Goal: Information Seeking & Learning: Learn about a topic

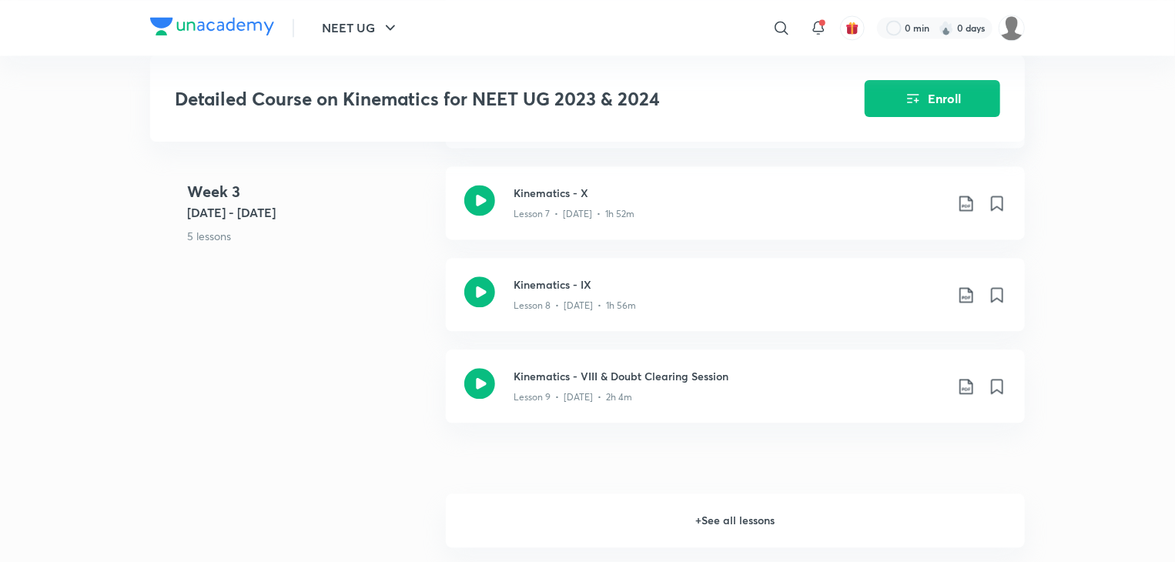
scroll to position [1595, 0]
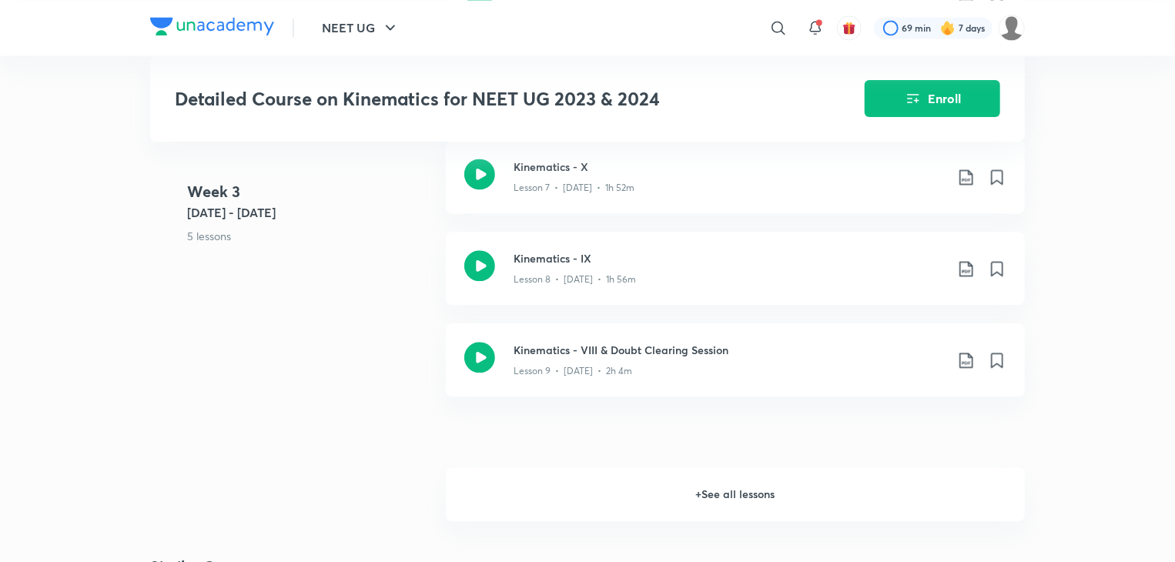
click at [915, 487] on h6 "+ See all lessons" at bounding box center [735, 494] width 579 height 54
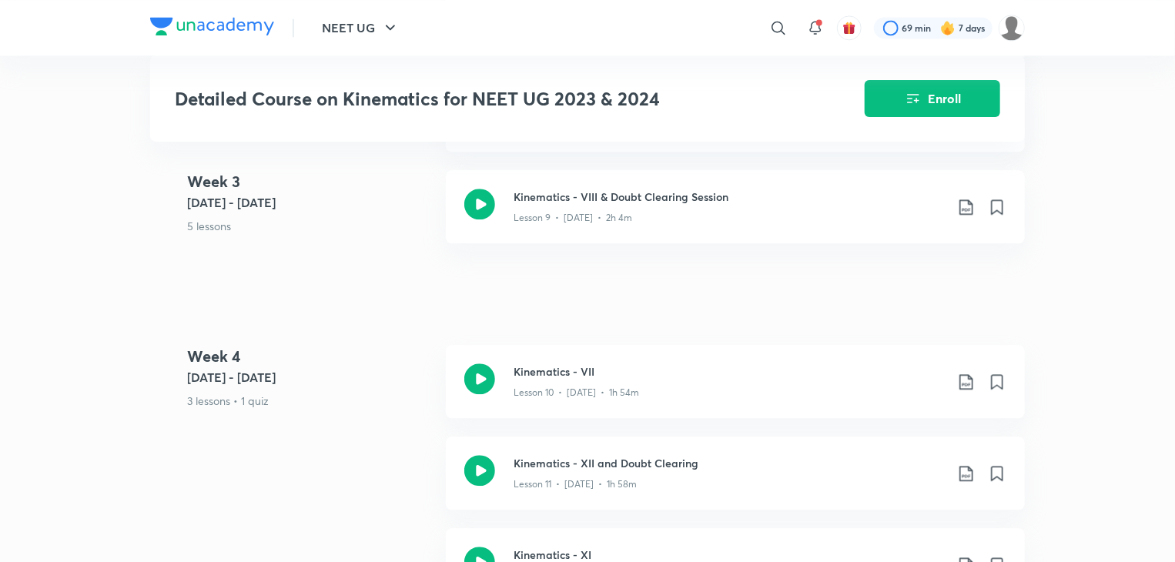
scroll to position [1741, 0]
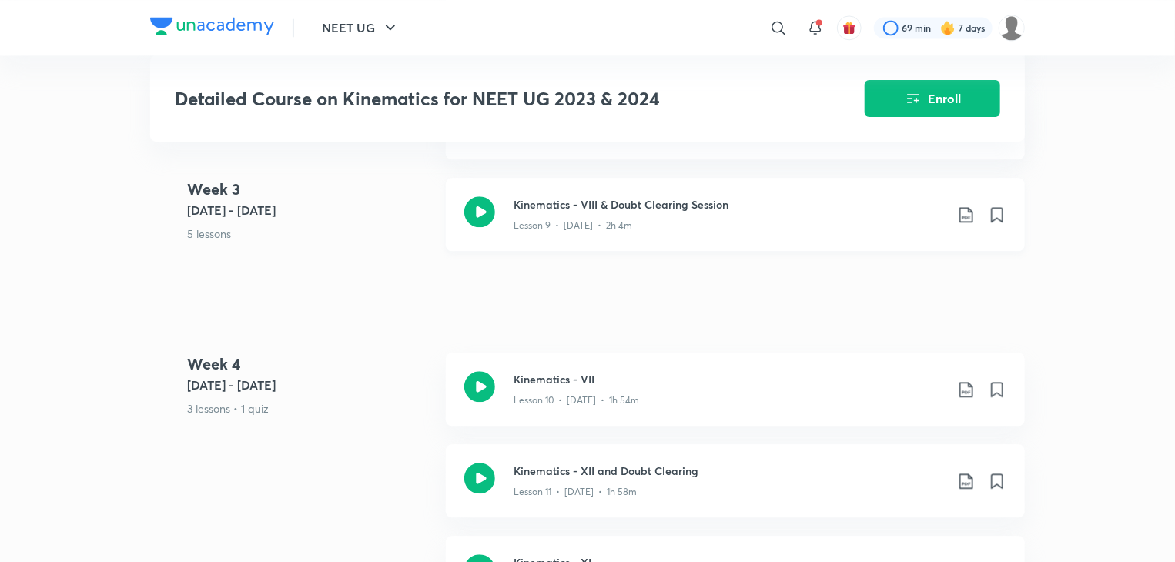
click at [843, 229] on div "Kinematics - VIII & Doubt Clearing Session Lesson 9 • [DATE] • 2h 4m" at bounding box center [735, 214] width 579 height 73
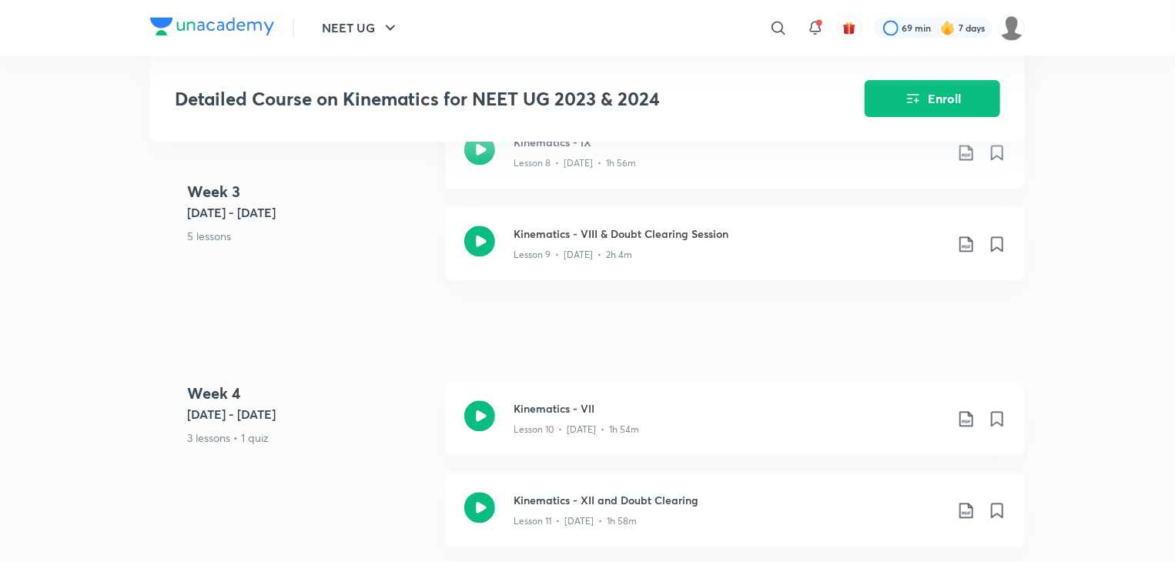
scroll to position [1704, 0]
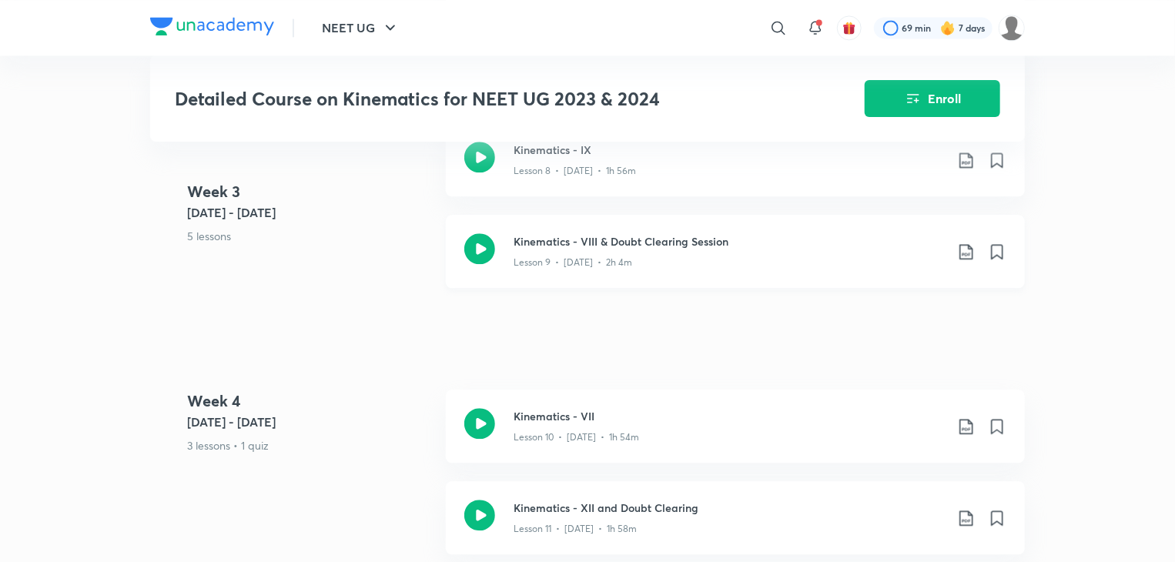
click at [789, 249] on div "Lesson 9 • [DATE] • 2h 4m" at bounding box center [729, 259] width 431 height 20
click at [654, 424] on div "Lesson 10 • [DATE] • 1h 54m" at bounding box center [729, 434] width 431 height 20
click at [762, 527] on div "Kinematics - XII and Doubt Clearing Lesson 11 • [DATE] • 1h 58m" at bounding box center [735, 517] width 579 height 73
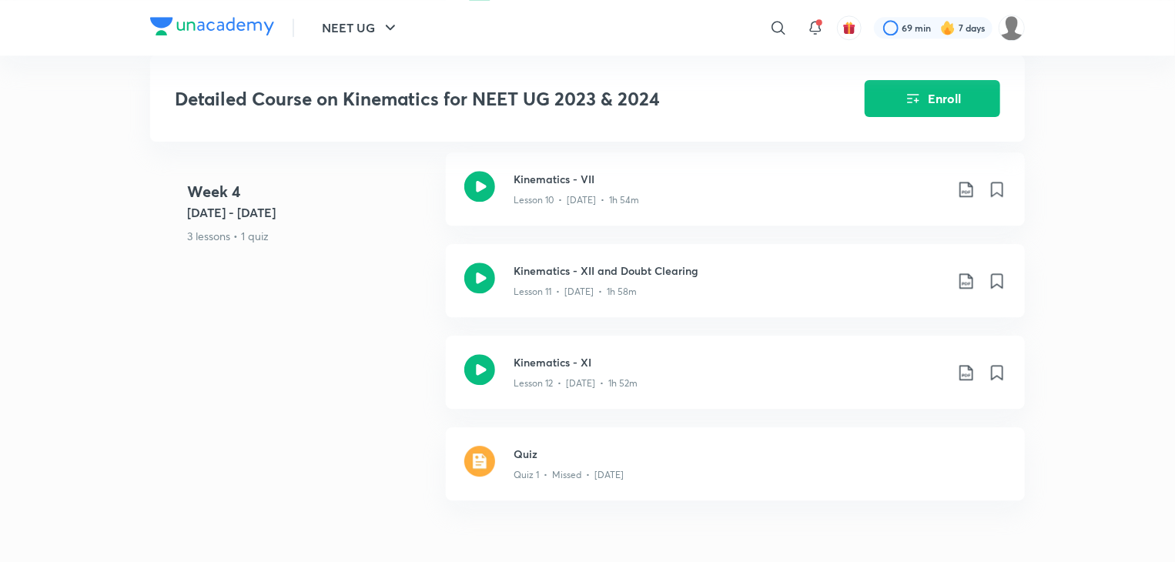
scroll to position [1953, 0]
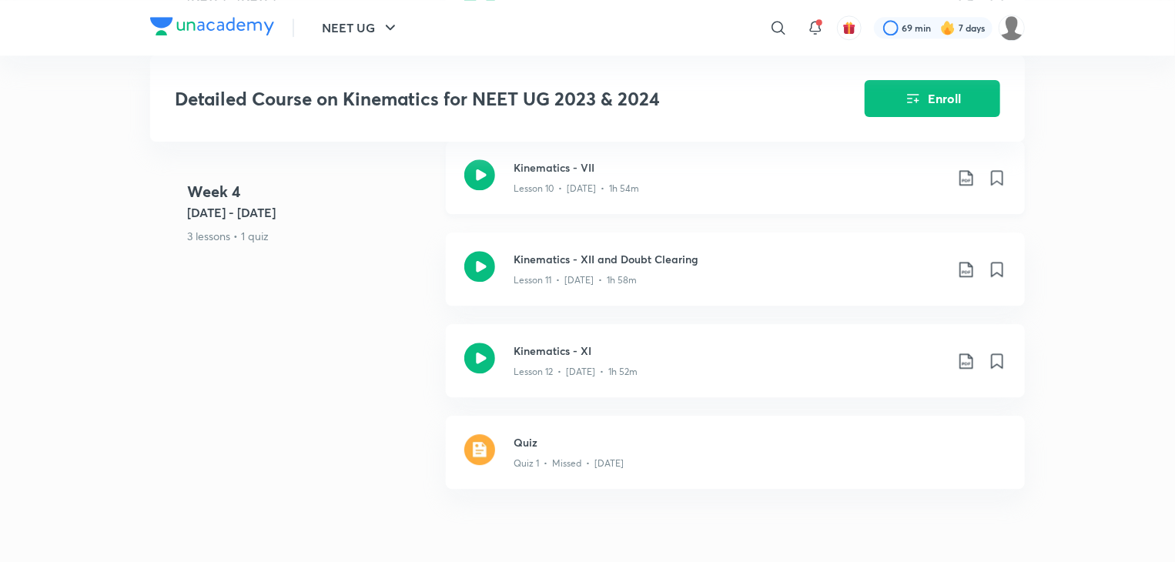
click at [899, 188] on div "Kinematics - VII Lesson 10 • [DATE] • 1h 54m" at bounding box center [735, 177] width 579 height 73
click at [661, 267] on div "Lesson 11 • [DATE] • 1h 58m" at bounding box center [729, 277] width 431 height 20
click at [588, 272] on div "Kinematics - XII and Doubt Clearing Lesson 11 • [DATE] • 1h 58m" at bounding box center [735, 269] width 579 height 73
click at [515, 343] on h3 "Kinematics - XI" at bounding box center [729, 351] width 431 height 16
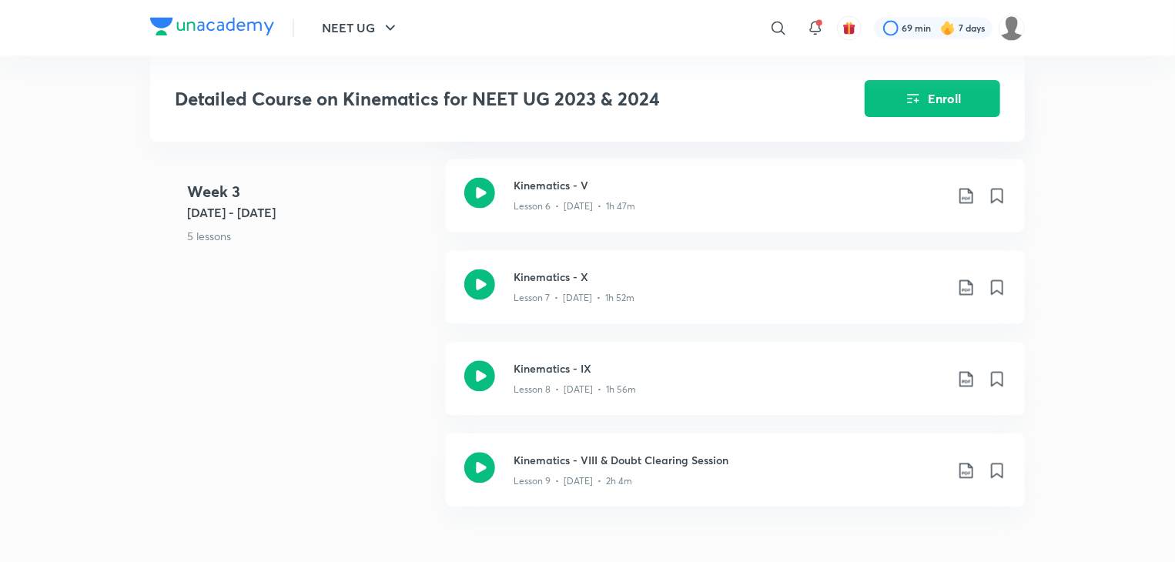
scroll to position [1474, 0]
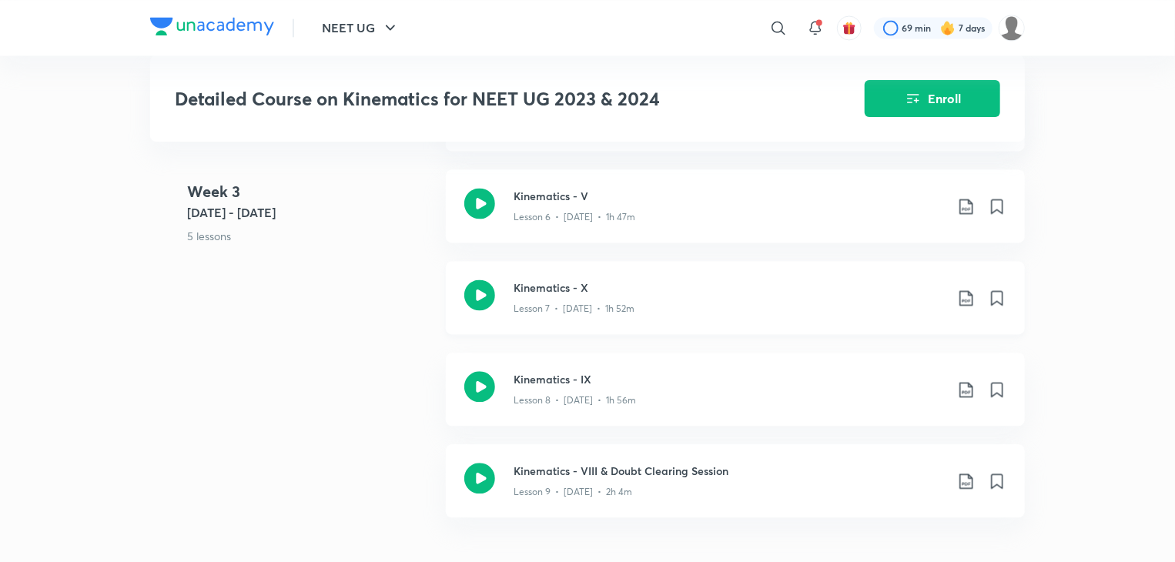
click at [735, 309] on div "Kinematics - X Lesson 7 • [DATE] • 1h 52m" at bounding box center [735, 297] width 579 height 73
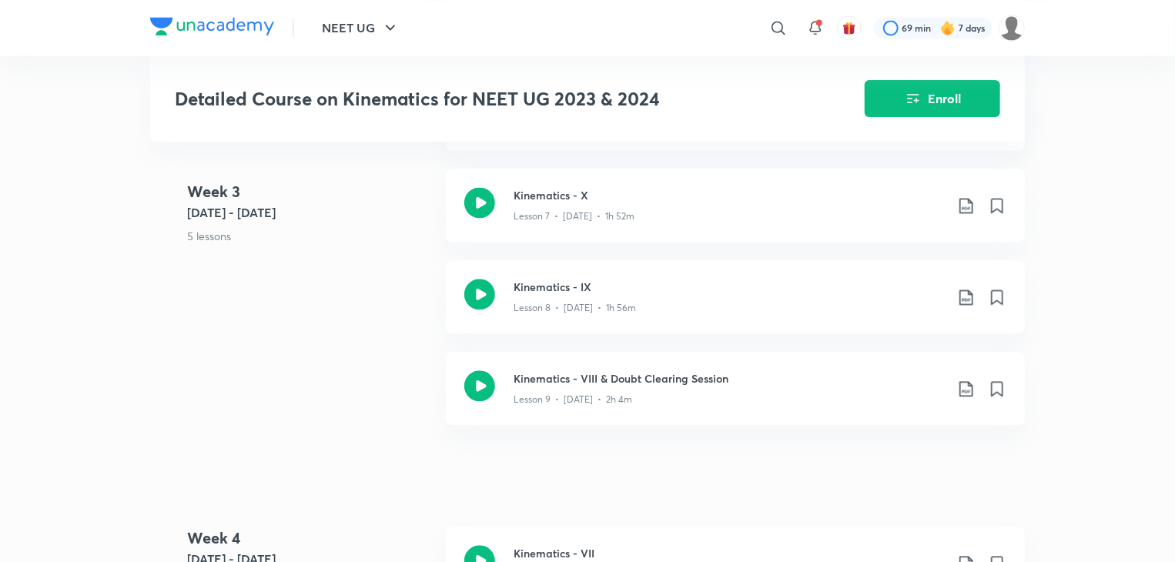
scroll to position [1560, 0]
